Goal: Task Accomplishment & Management: Manage account settings

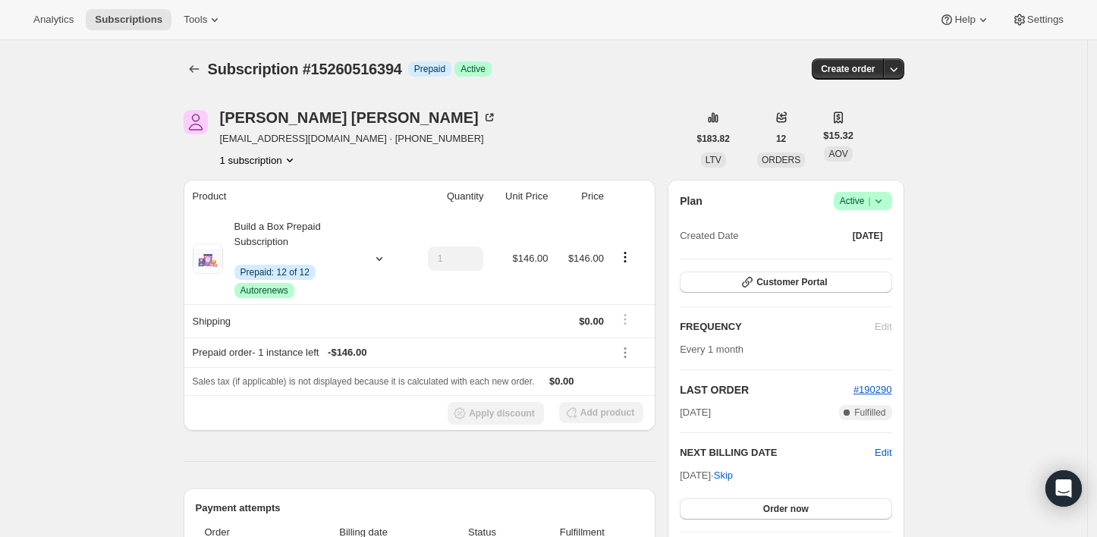
click at [880, 197] on icon at bounding box center [878, 201] width 15 height 15
click at [870, 260] on span "Cancel subscription" at bounding box center [869, 255] width 86 height 11
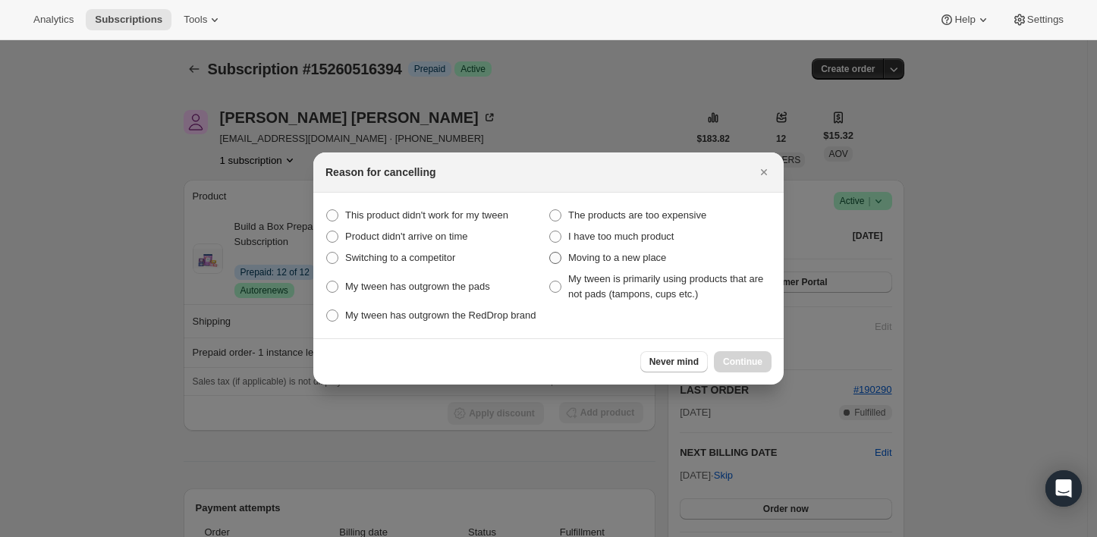
click at [597, 252] on span "Moving to a new place" at bounding box center [617, 257] width 98 height 11
click at [550, 252] on place "Moving to a new place" at bounding box center [549, 252] width 1 height 1
radio place "true"
click at [742, 356] on span "Continue" at bounding box center [742, 362] width 39 height 12
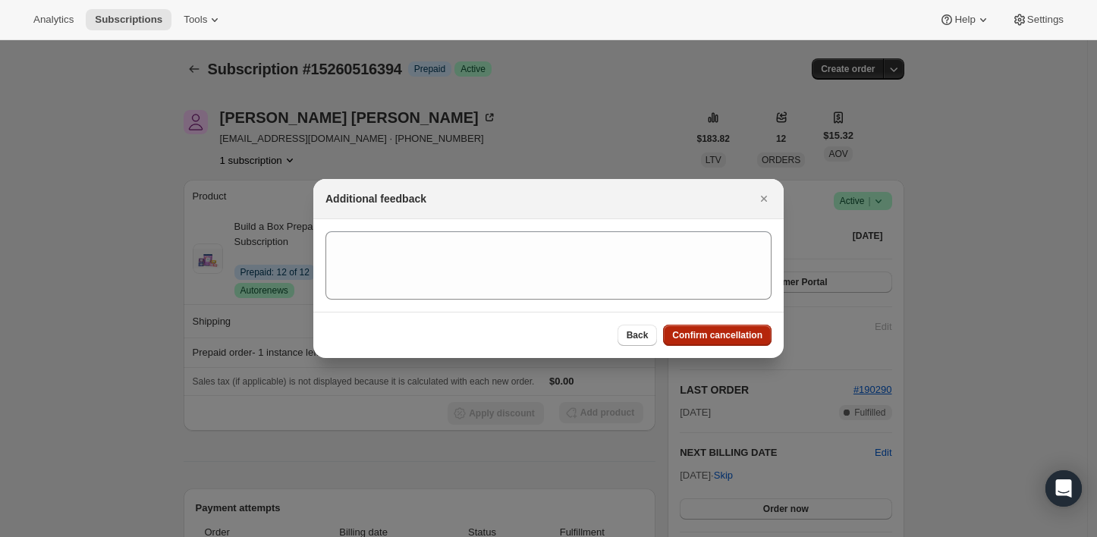
click at [738, 343] on button "Confirm cancellation" at bounding box center [717, 335] width 109 height 21
